Goal: Transaction & Acquisition: Purchase product/service

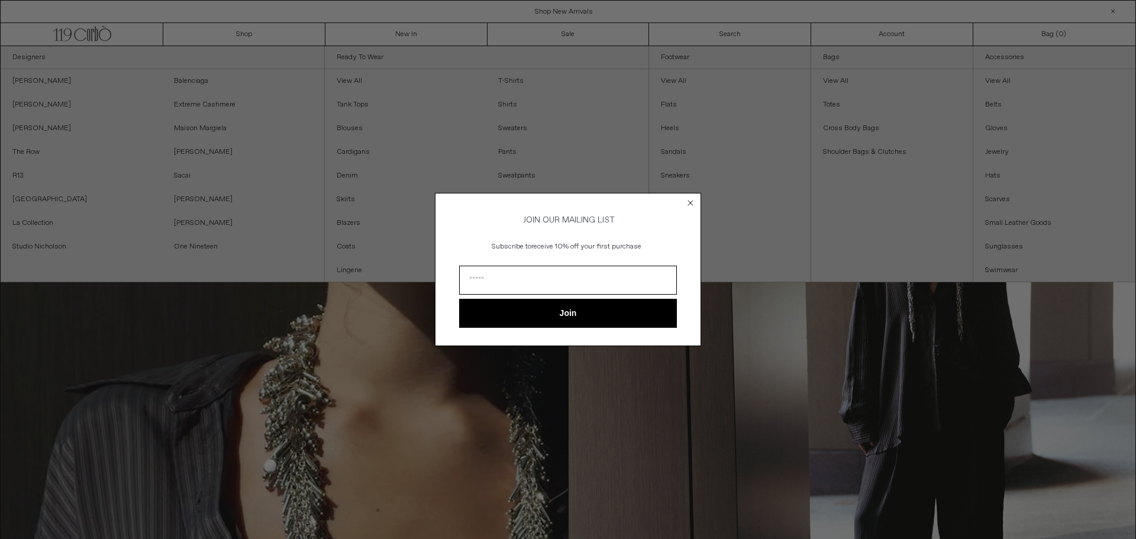
click at [692, 202] on icon "Close dialog" at bounding box center [690, 202] width 5 height 5
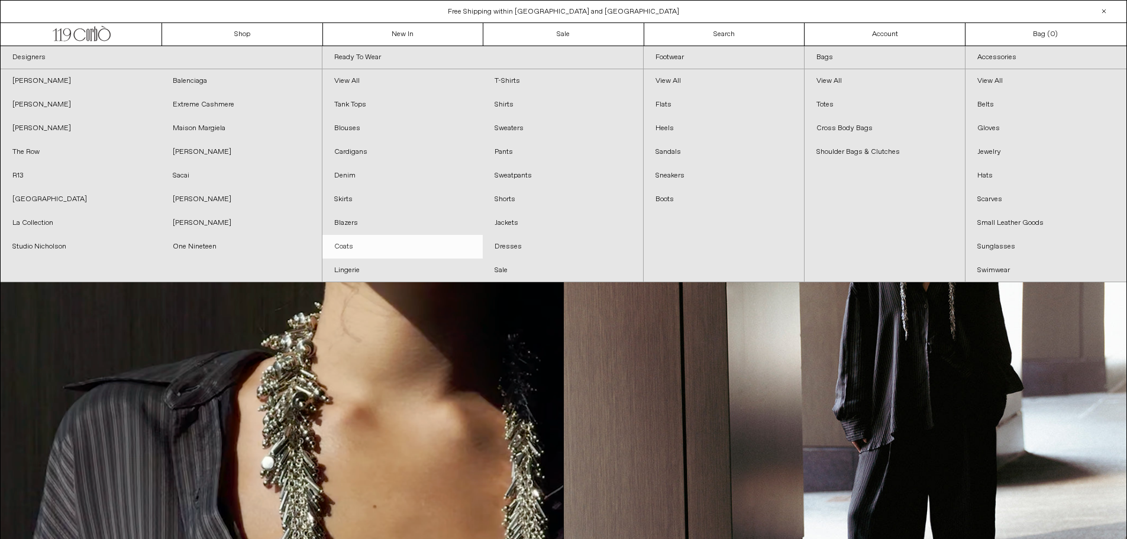
click at [345, 245] on link "Coats" at bounding box center [402, 247] width 160 height 24
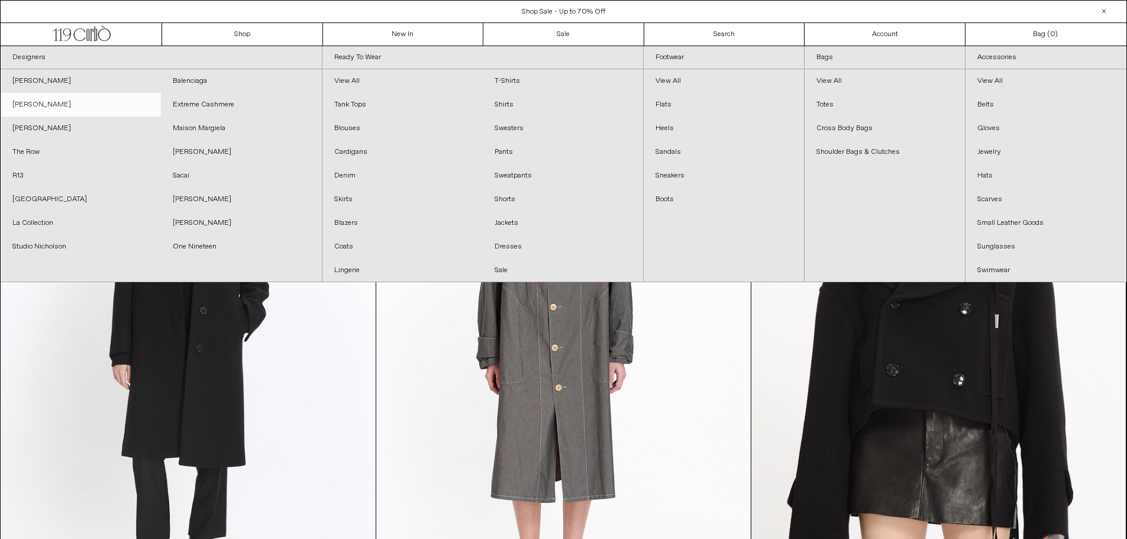
click at [35, 100] on link "[PERSON_NAME]" at bounding box center [81, 105] width 160 height 24
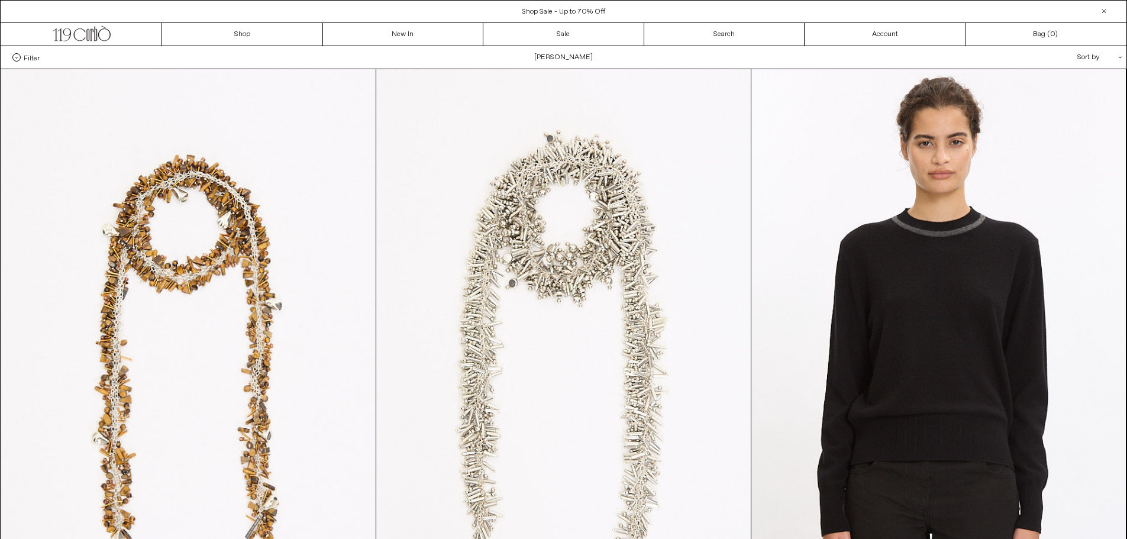
click at [26, 60] on span "Filter" at bounding box center [32, 57] width 16 height 8
click at [0, 0] on select "**********" at bounding box center [0, 0] width 0 height 0
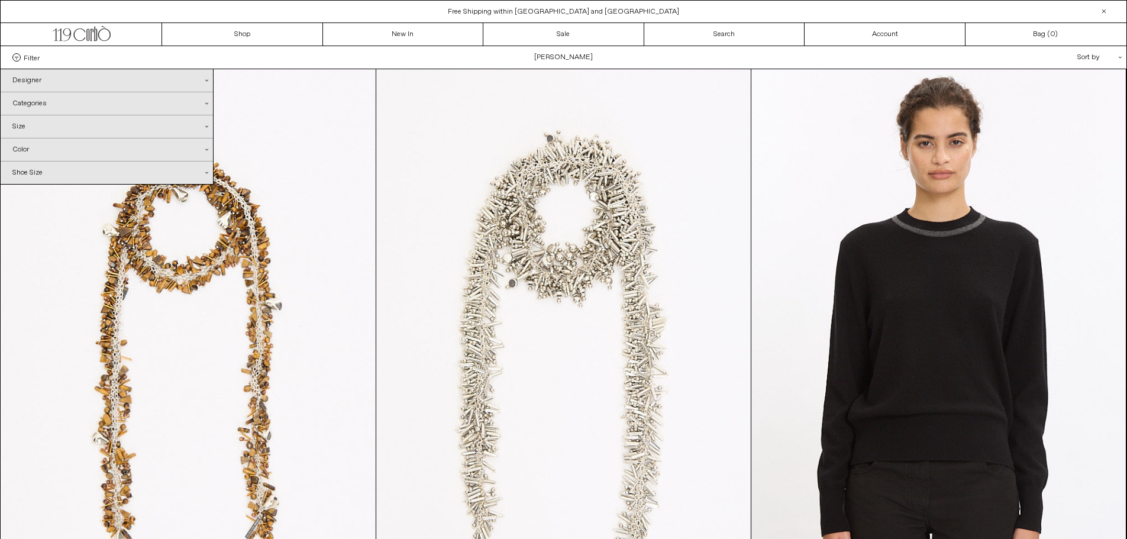
click at [30, 105] on div "Categories .cls-1{fill:#231f20}" at bounding box center [107, 103] width 212 height 22
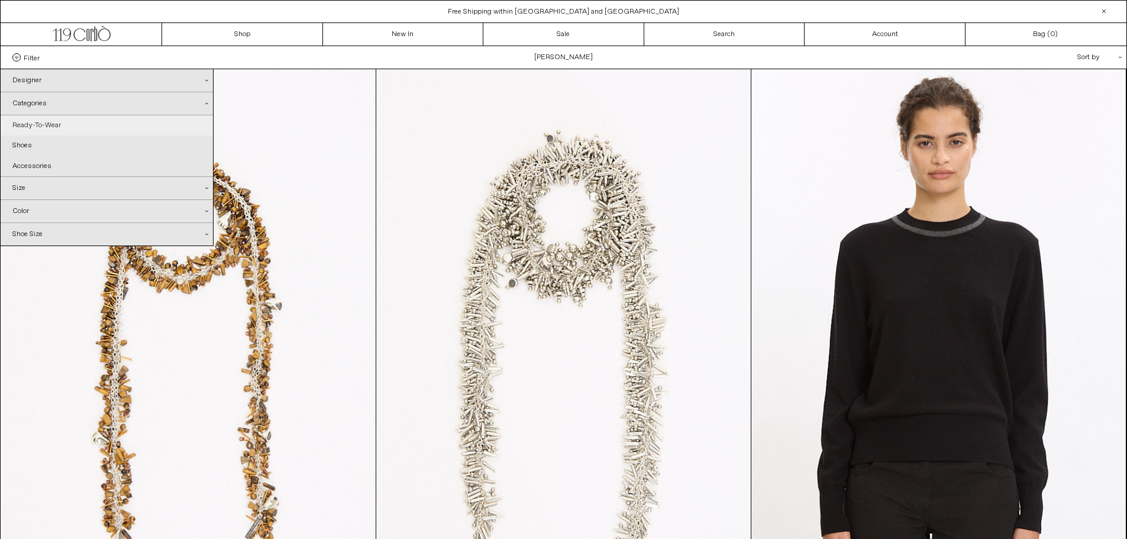
click at [40, 128] on link "Ready-To-Wear" at bounding box center [107, 125] width 212 height 20
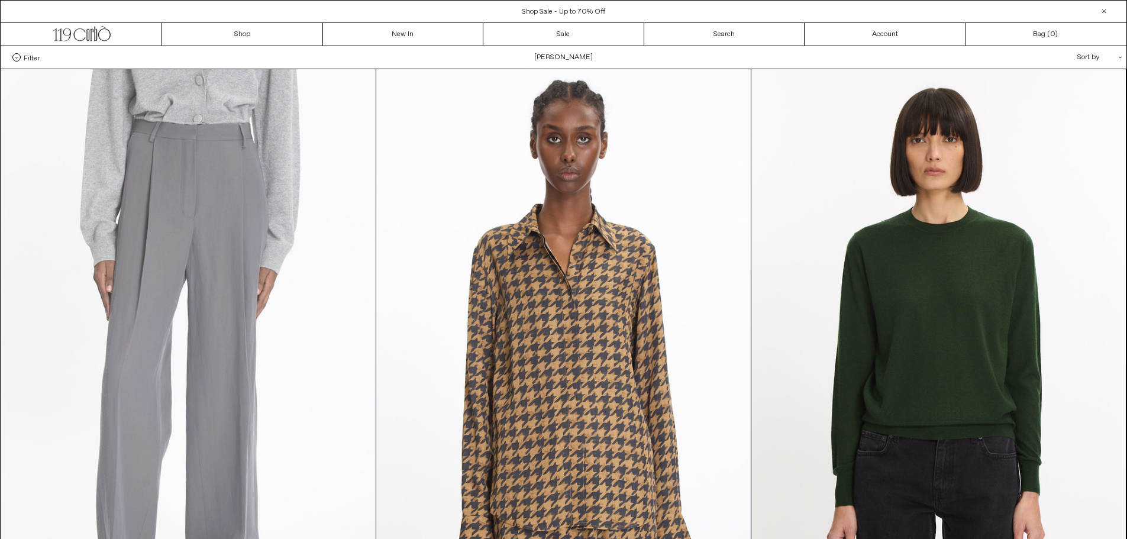
click at [204, 193] on at bounding box center [188, 350] width 374 height 562
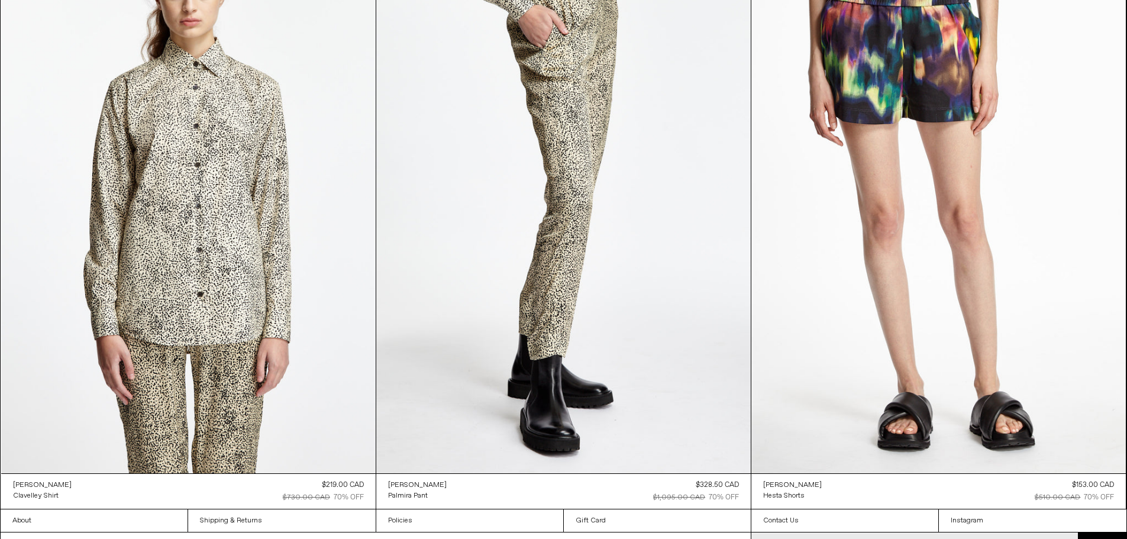
scroll to position [3165, 0]
